Goal: Find specific page/section: Find specific page/section

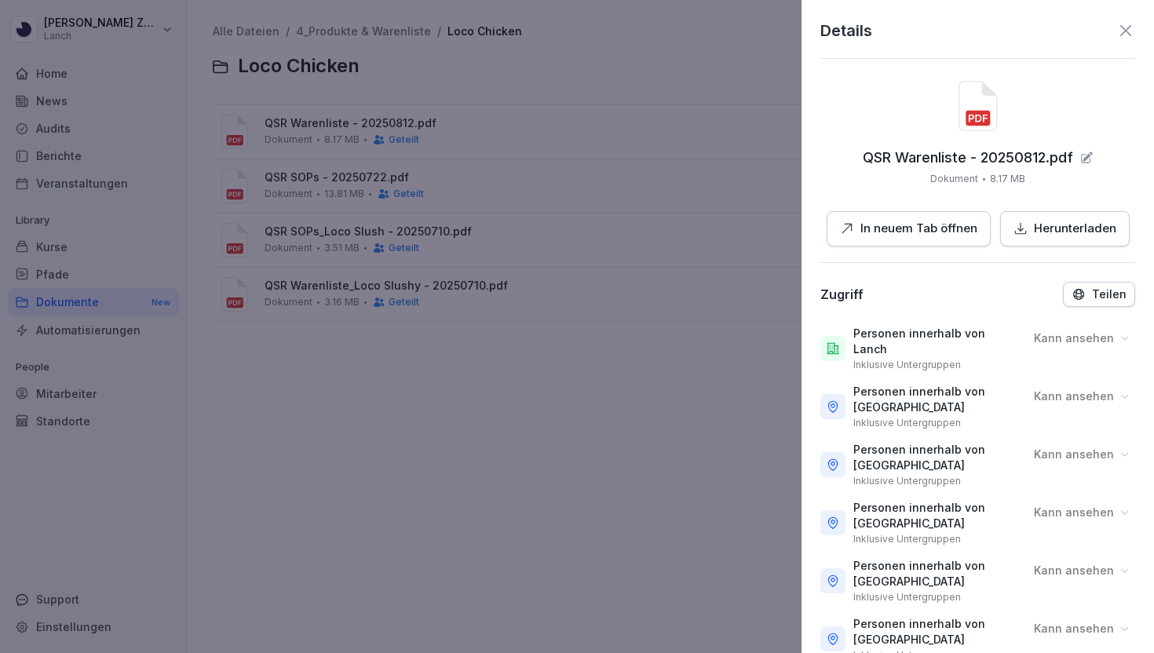
click at [1131, 23] on icon at bounding box center [1125, 30] width 19 height 19
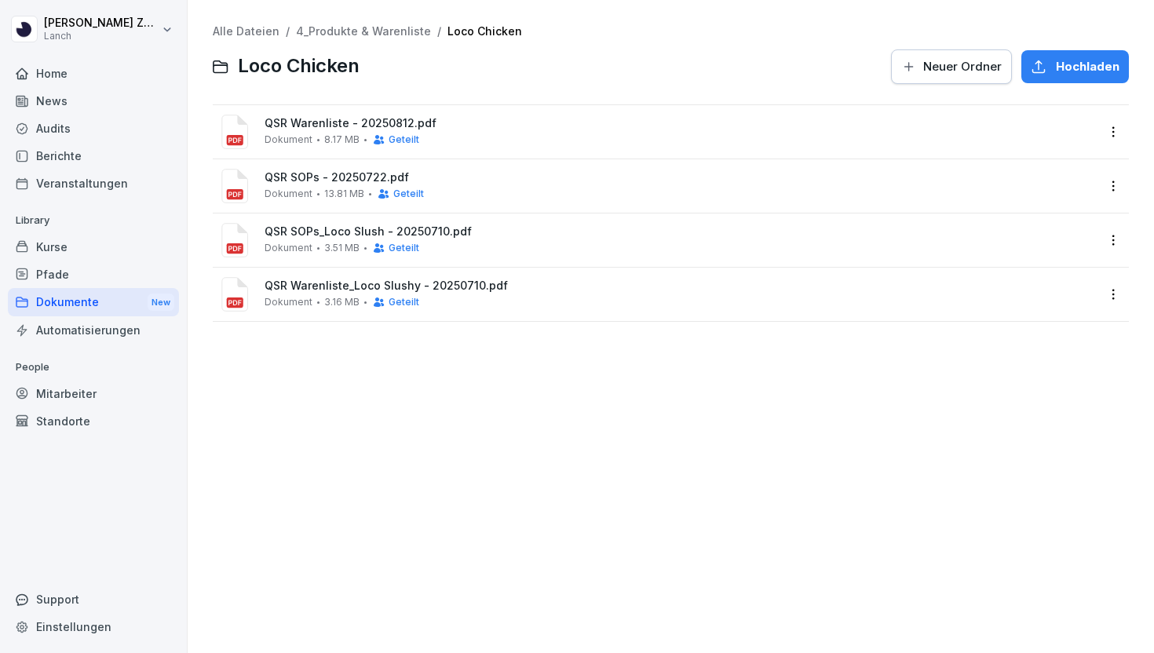
click at [49, 76] on div "Home" at bounding box center [93, 73] width 171 height 27
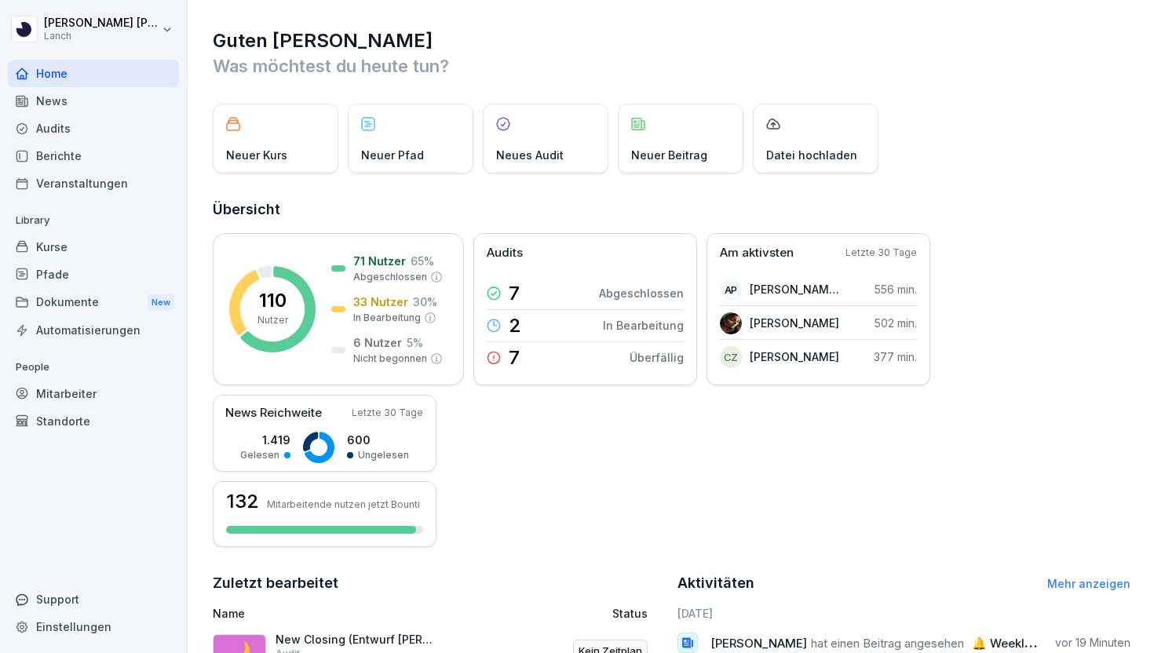
click at [120, 103] on div "News" at bounding box center [93, 100] width 171 height 27
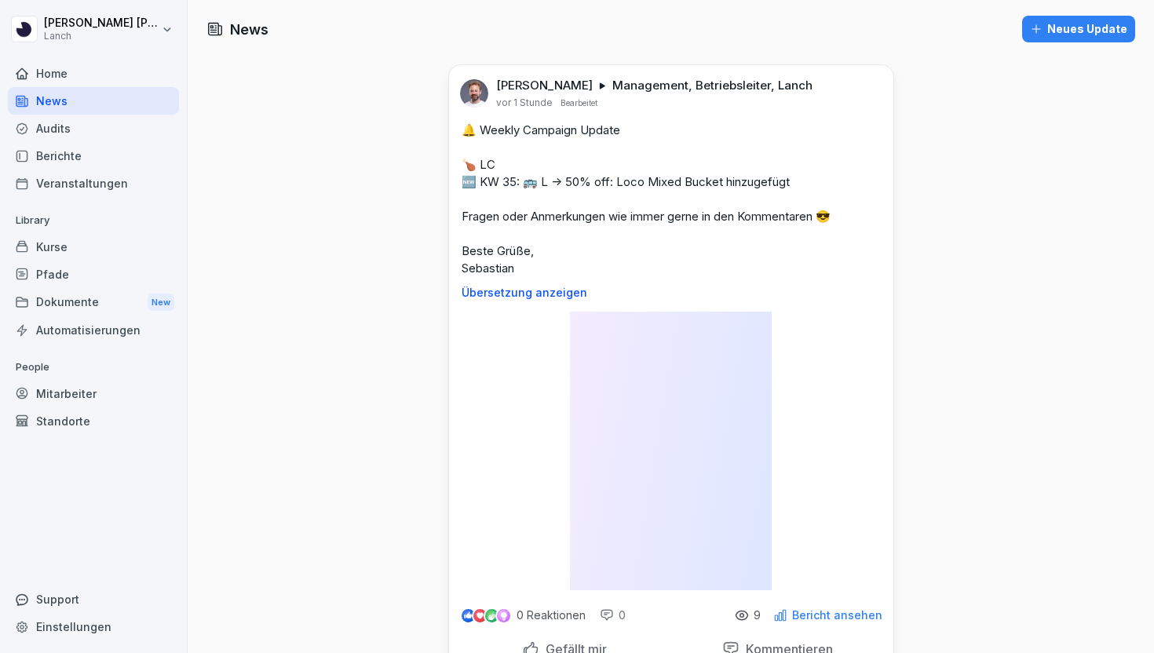
click at [93, 153] on div "Berichte" at bounding box center [93, 155] width 171 height 27
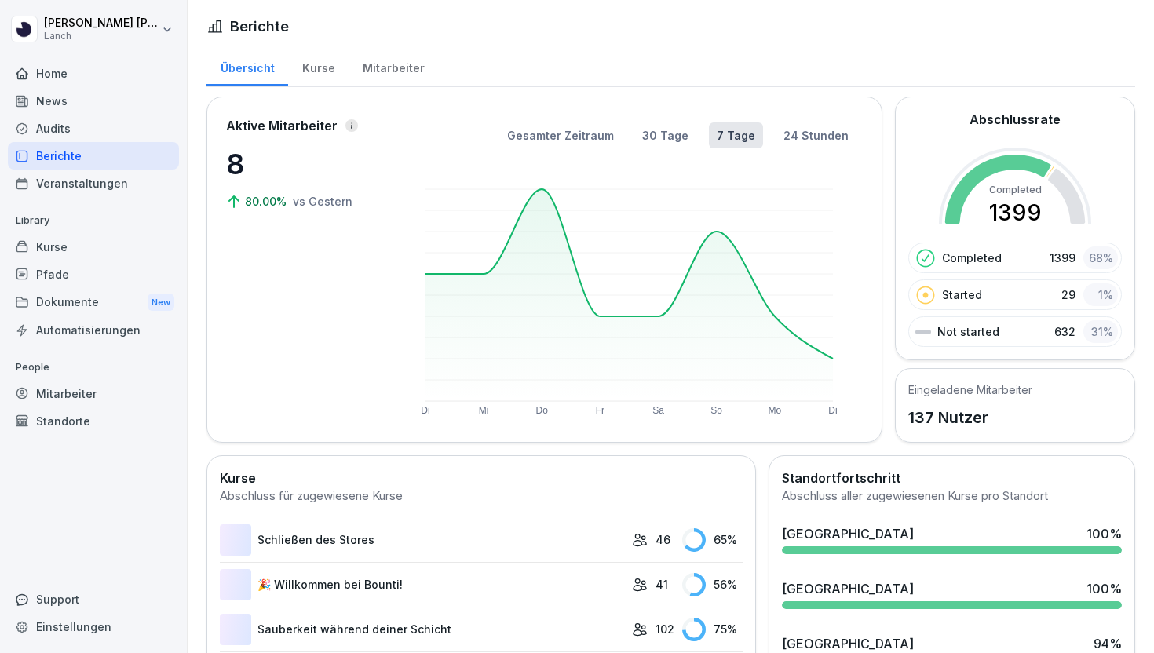
click at [68, 266] on div "Pfade" at bounding box center [93, 274] width 171 height 27
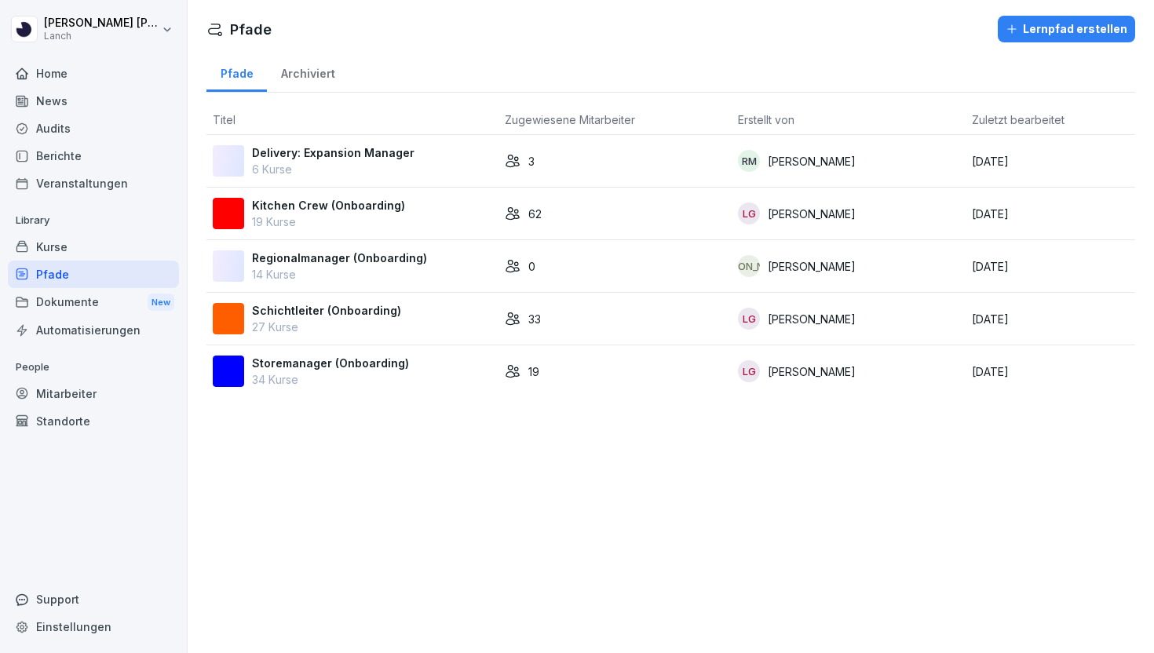
click at [63, 297] on div "Dokumente New" at bounding box center [93, 302] width 171 height 29
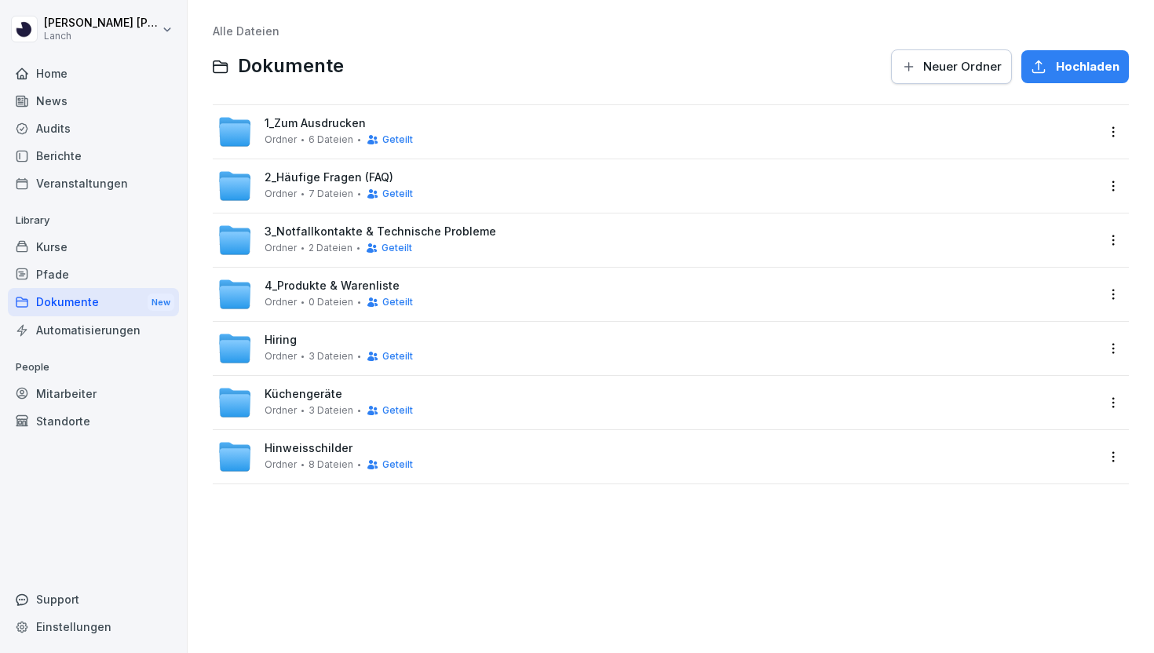
click at [290, 400] on span "Küchengeräte" at bounding box center [304, 394] width 78 height 13
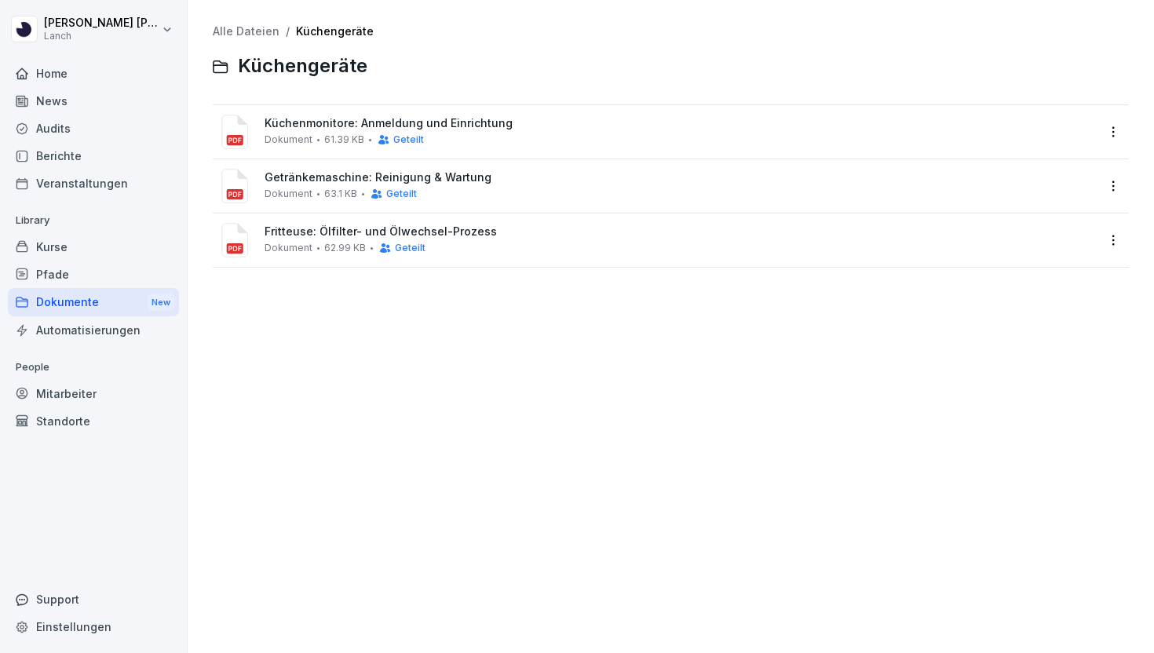
click at [309, 233] on span "Fritteuse: Ölfilter- und Ölwechsel-Prozess" at bounding box center [680, 231] width 831 height 13
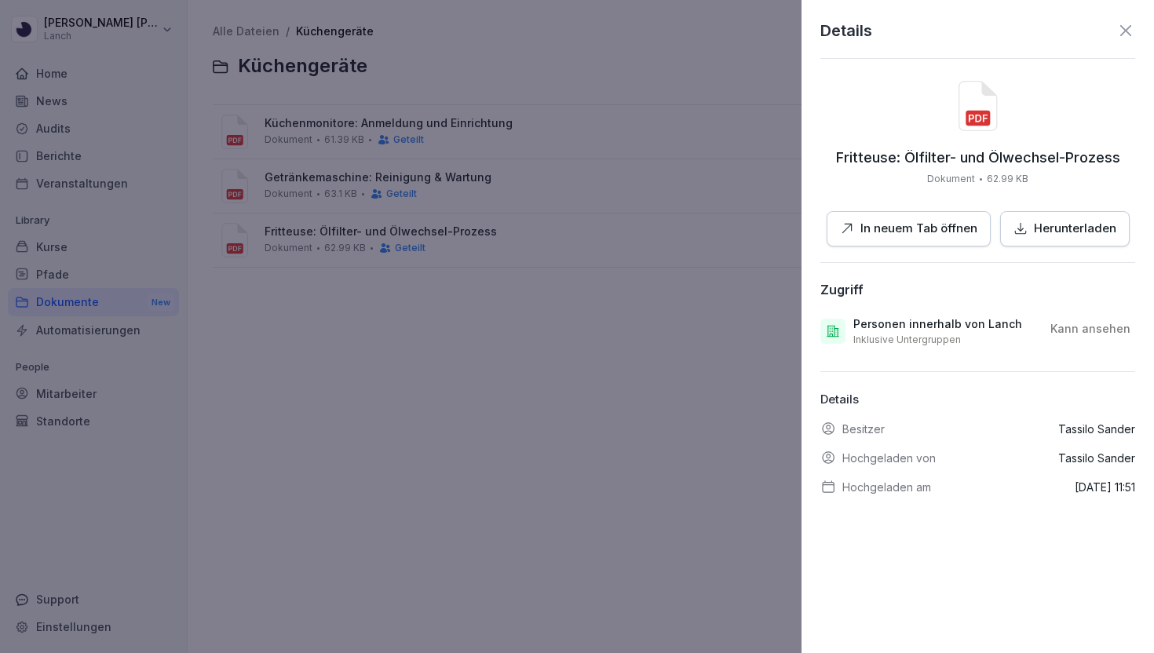
click at [910, 225] on p "In neuem Tab öffnen" at bounding box center [918, 229] width 117 height 18
click at [659, 327] on div at bounding box center [577, 326] width 1154 height 653
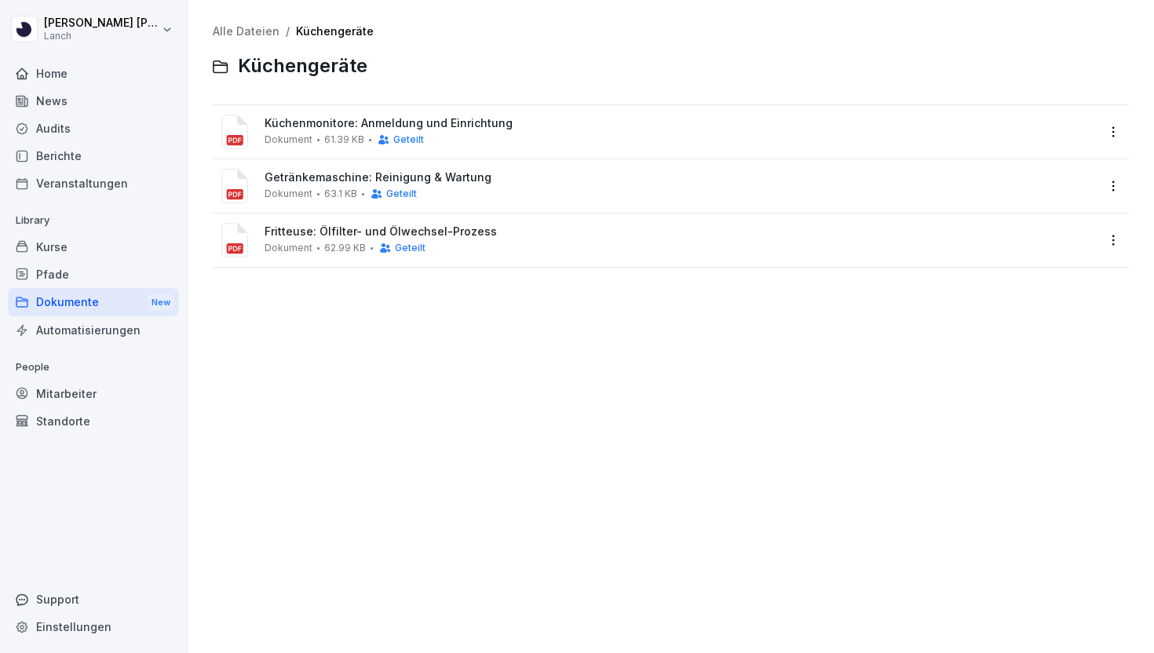
click at [314, 228] on span "Fritteuse: Ölfilter- und Ölwechsel-Prozess" at bounding box center [680, 231] width 831 height 13
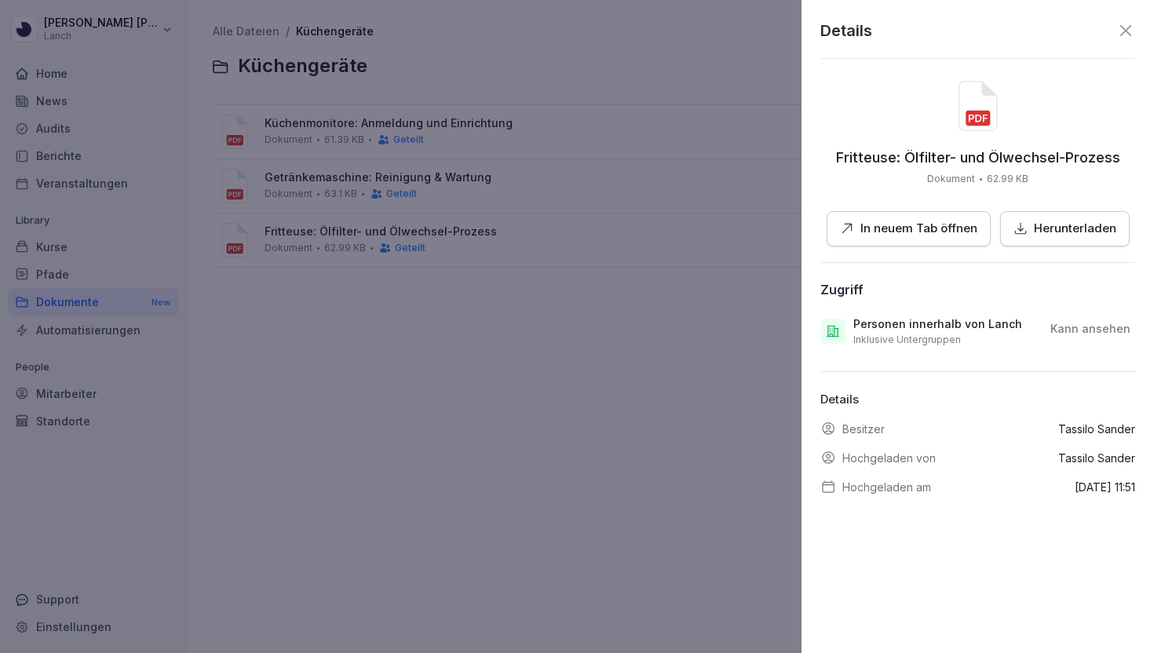
click at [1124, 30] on icon at bounding box center [1125, 30] width 11 height 11
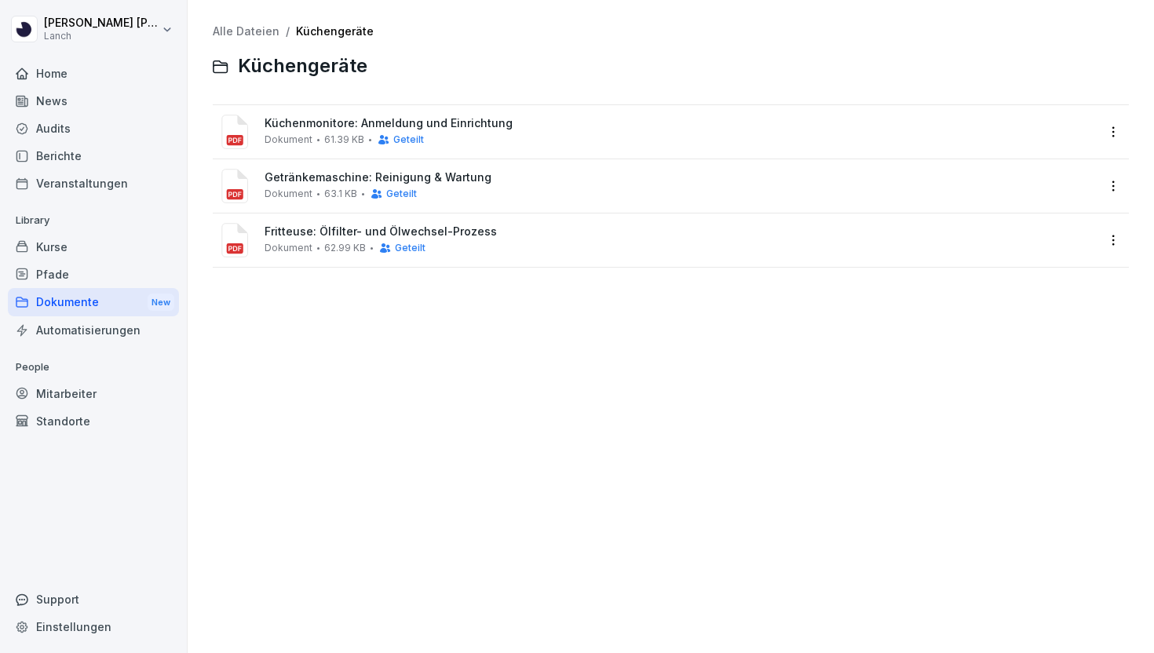
click at [87, 304] on div "Dokumente New" at bounding box center [93, 302] width 171 height 29
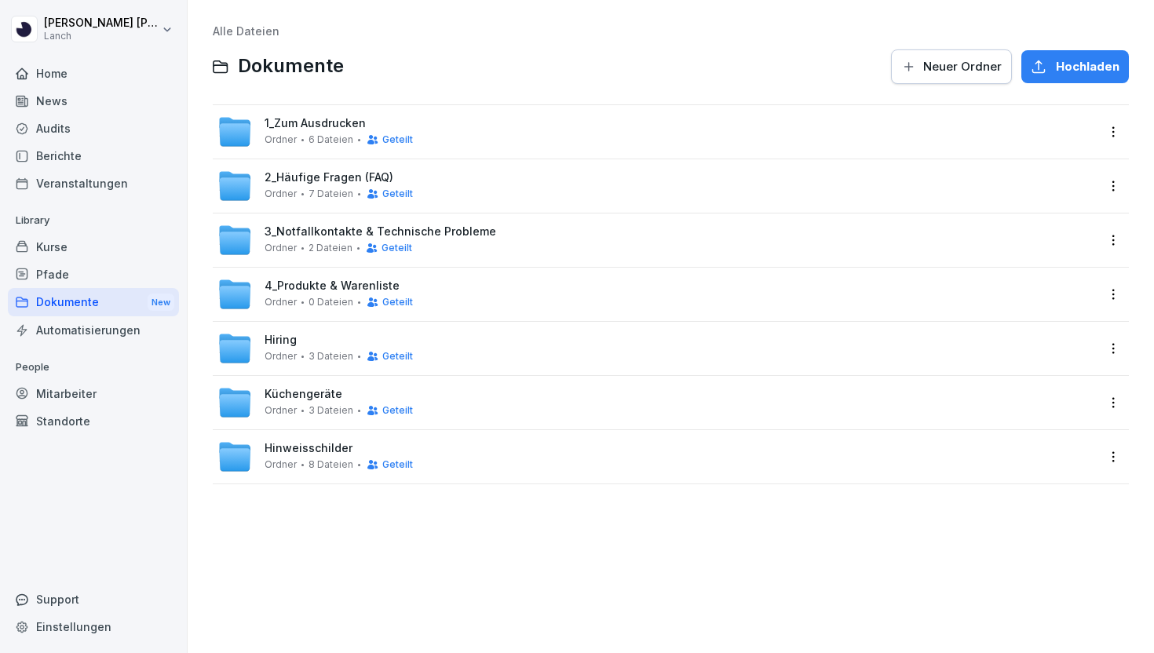
click at [97, 305] on div "Dokumente New" at bounding box center [93, 302] width 171 height 29
click at [327, 275] on div "4_Produkte & Warenliste Ordner 0 Dateien Geteilt" at bounding box center [671, 294] width 916 height 53
click at [323, 285] on span "4_Produkte & Warenliste" at bounding box center [332, 285] width 135 height 13
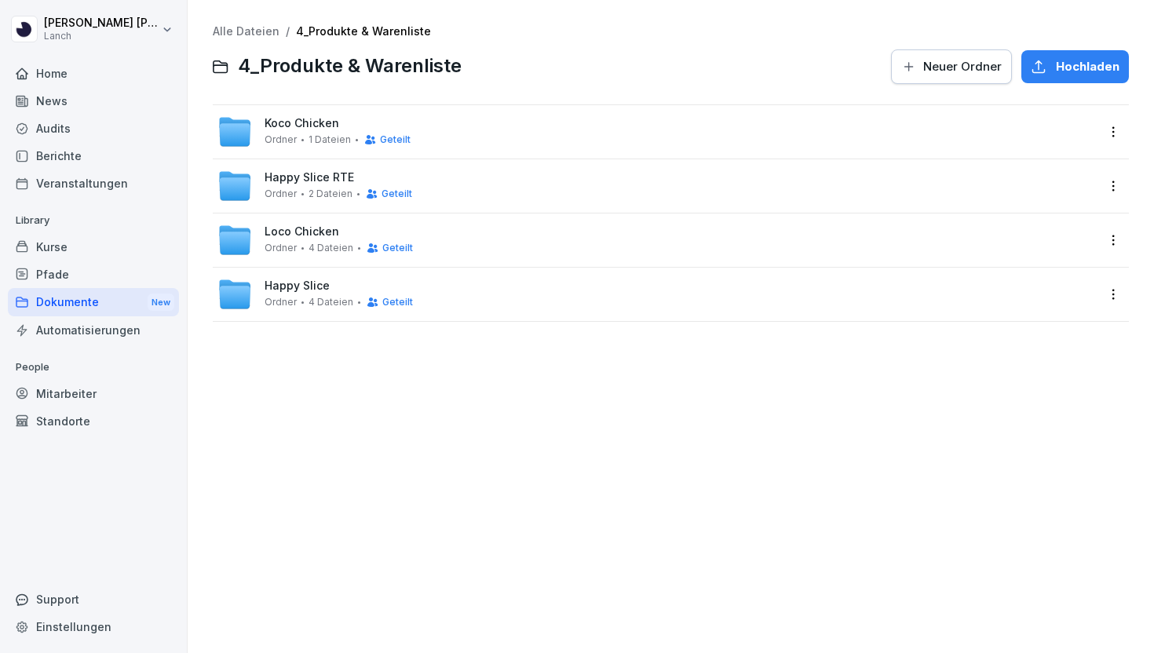
click at [307, 231] on span "Loco Chicken" at bounding box center [302, 231] width 75 height 13
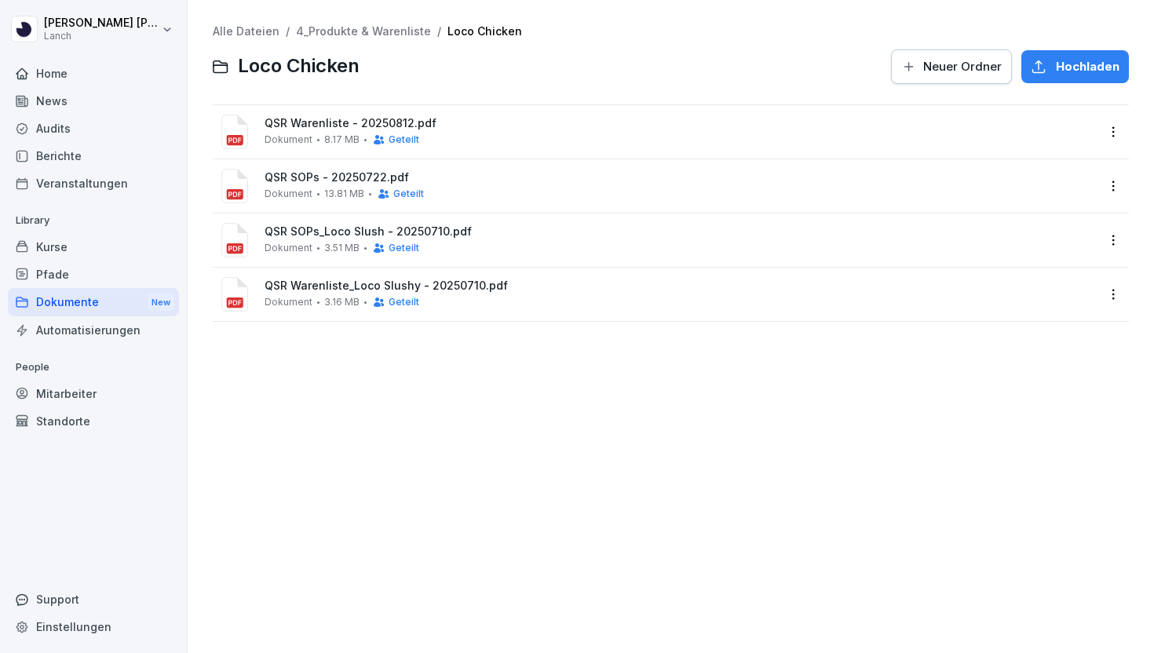
click at [319, 290] on span "QSR Warenliste_Loco Slushy - 20250710.pdf" at bounding box center [680, 285] width 831 height 13
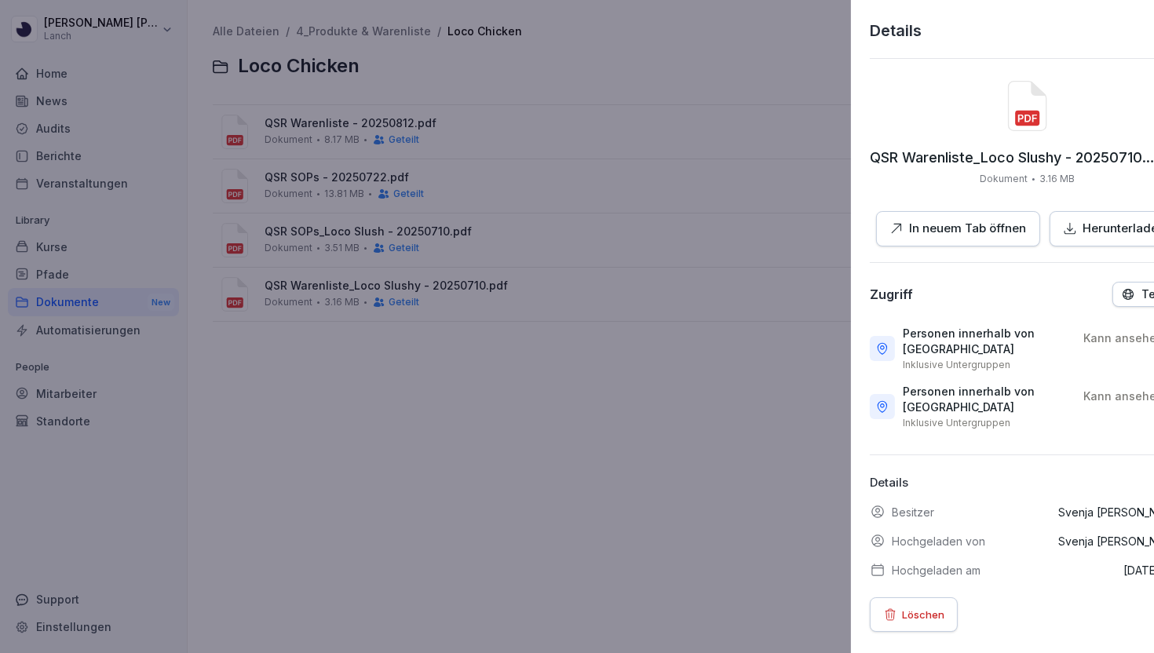
click at [319, 290] on div at bounding box center [577, 326] width 1154 height 653
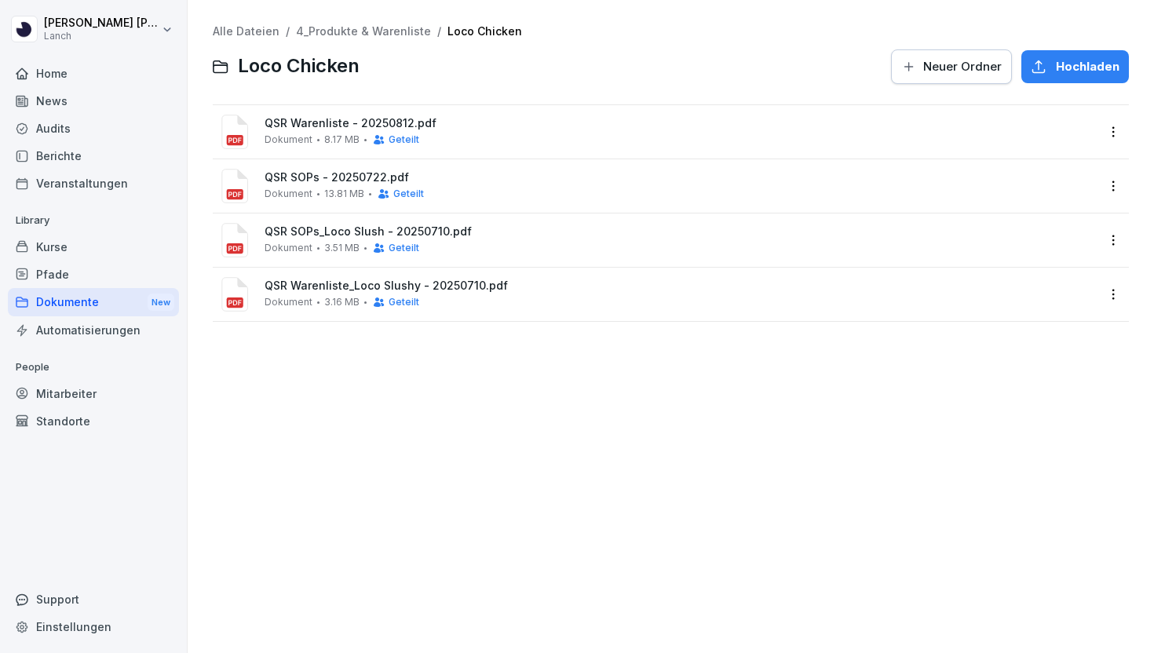
click at [314, 136] on div "Dokument 8.17 MB Geteilt" at bounding box center [342, 139] width 155 height 13
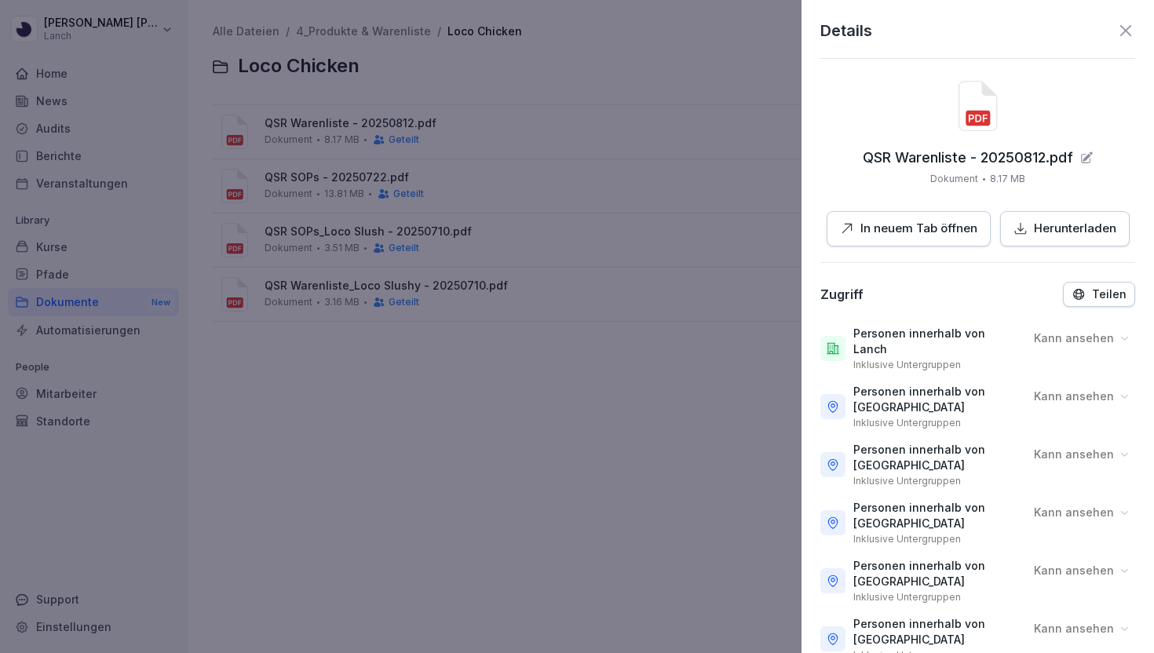
click at [912, 243] on button "In neuem Tab öffnen" at bounding box center [908, 228] width 164 height 35
click at [1130, 24] on icon at bounding box center [1125, 30] width 19 height 19
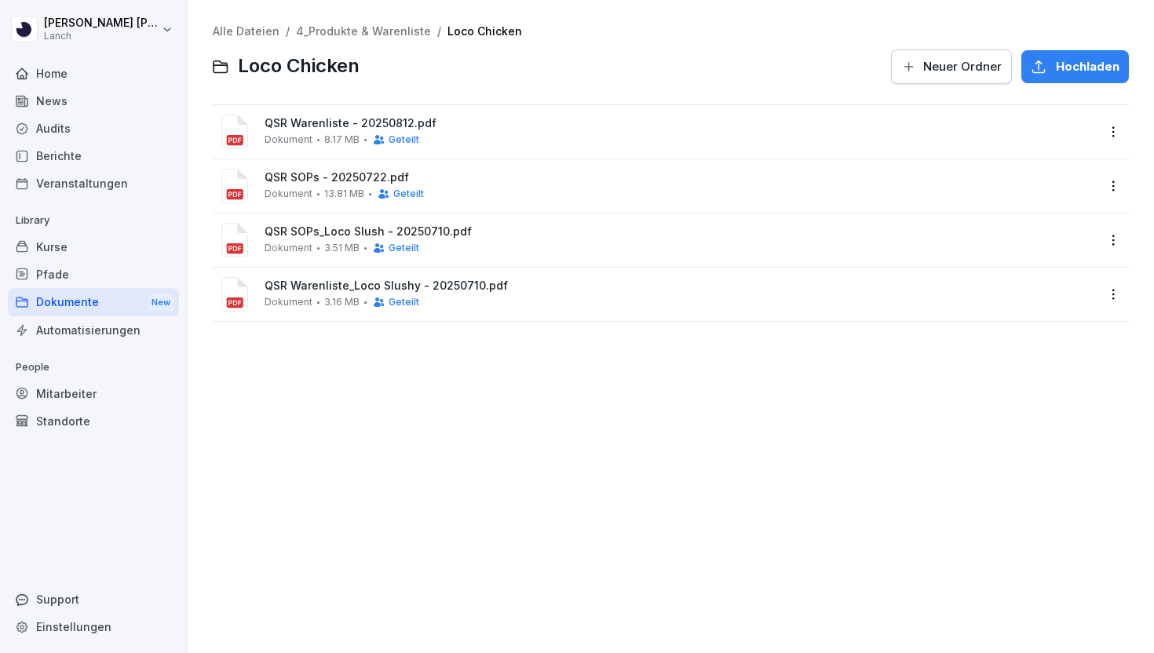
click at [283, 183] on span "QSR SOPs - 20250722.pdf" at bounding box center [680, 177] width 831 height 13
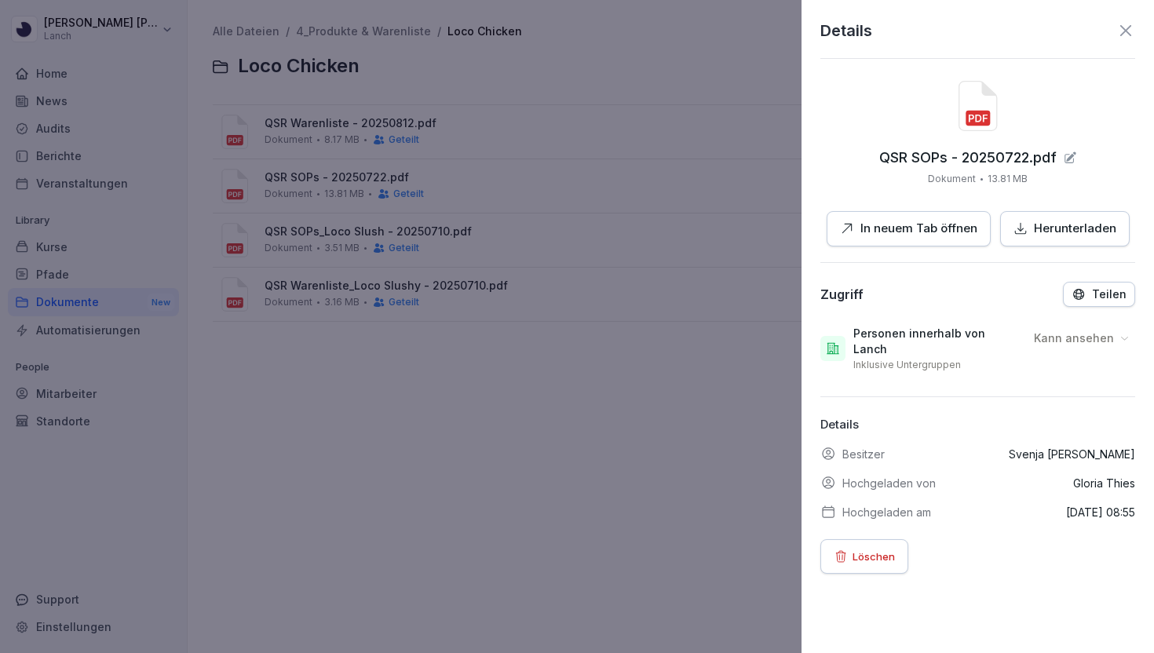
click at [930, 235] on p "In neuem Tab öffnen" at bounding box center [918, 229] width 117 height 18
